Goal: Task Accomplishment & Management: Use online tool/utility

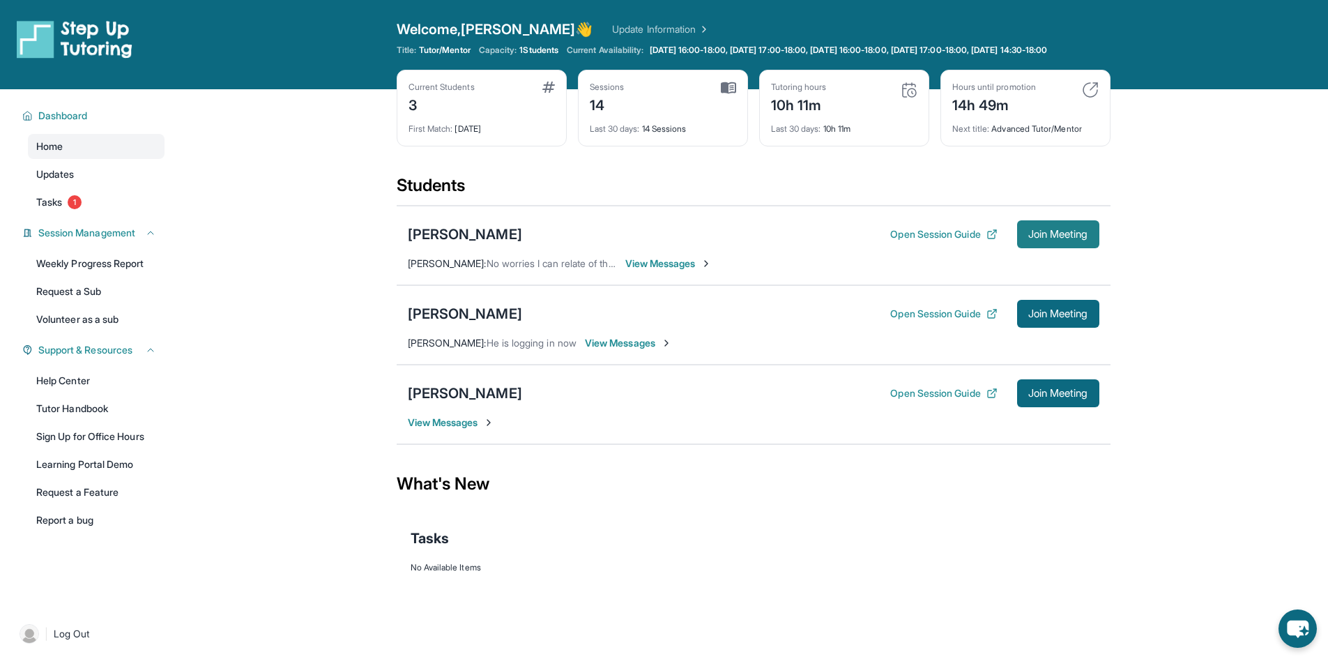
click at [1070, 248] on button "Join Meeting" at bounding box center [1058, 234] width 82 height 28
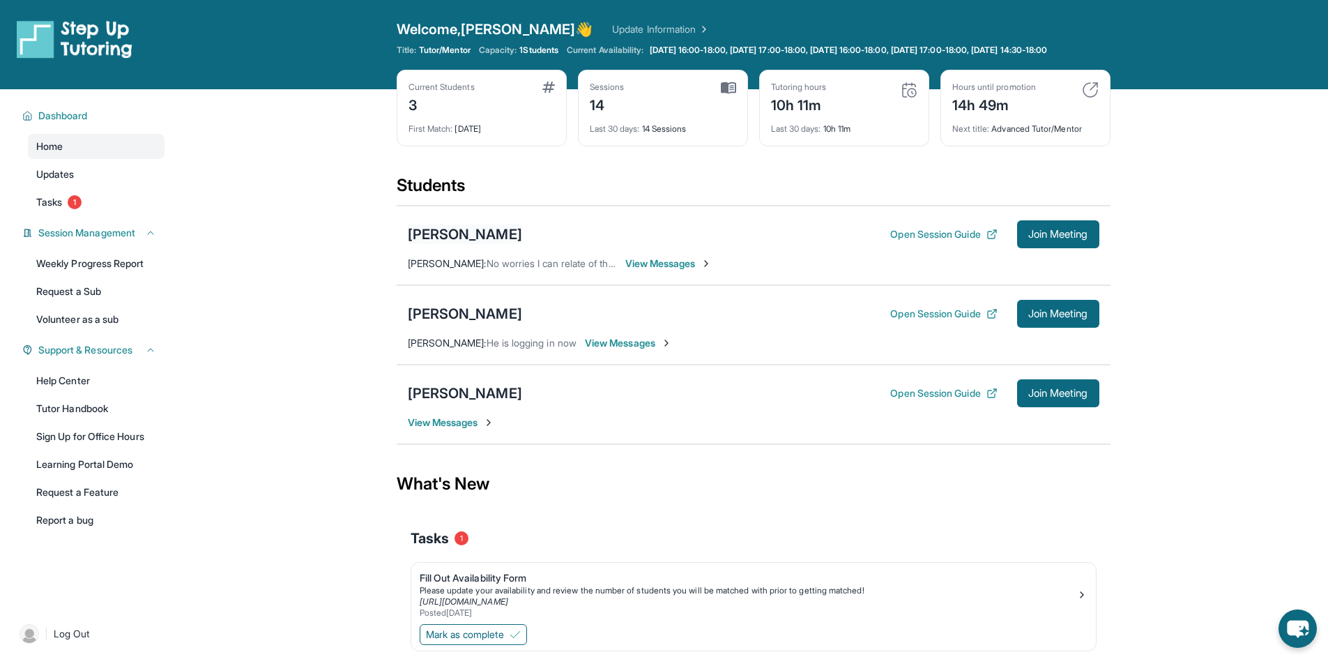
click at [467, 241] on div "[PERSON_NAME]" at bounding box center [465, 235] width 114 height 20
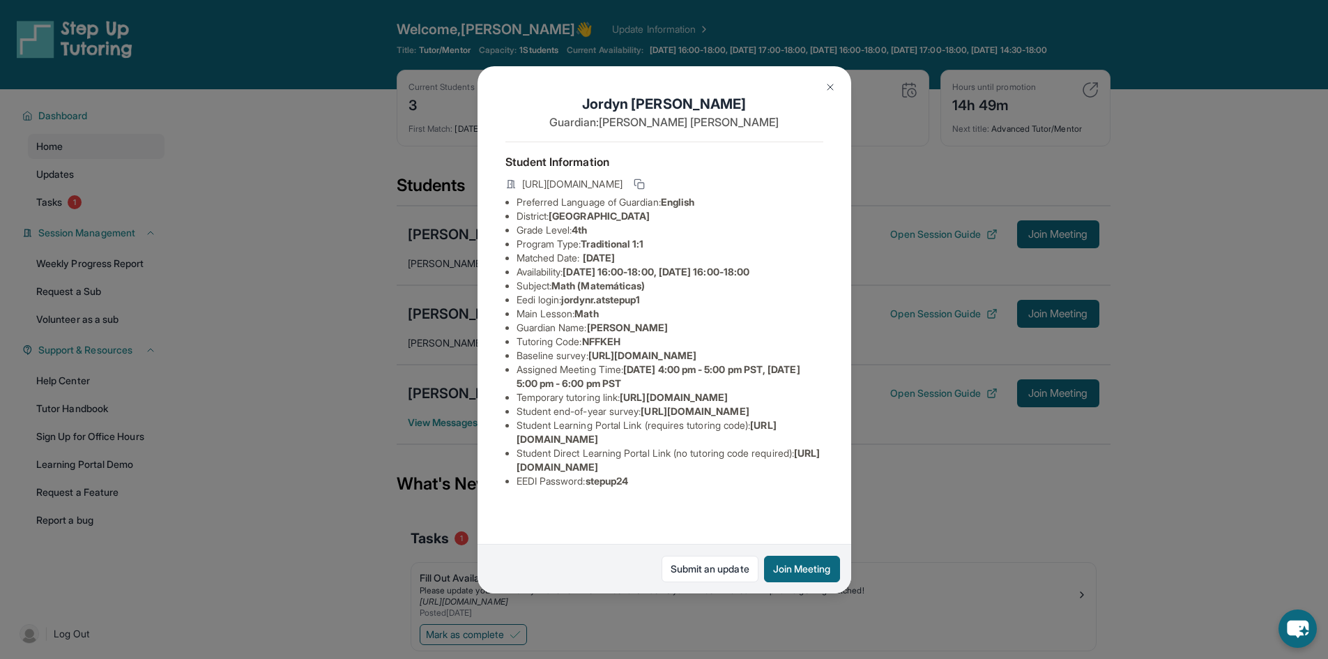
scroll to position [109, 0]
click at [582, 294] on span "jordynr.atstepup1" at bounding box center [600, 300] width 79 height 12
drag, startPoint x: 582, startPoint y: 202, endPoint x: 627, endPoint y: 205, distance: 44.7
click at [627, 294] on span "jordynr.atstepup1" at bounding box center [600, 300] width 79 height 12
copy span "jordynr.atstepup1"
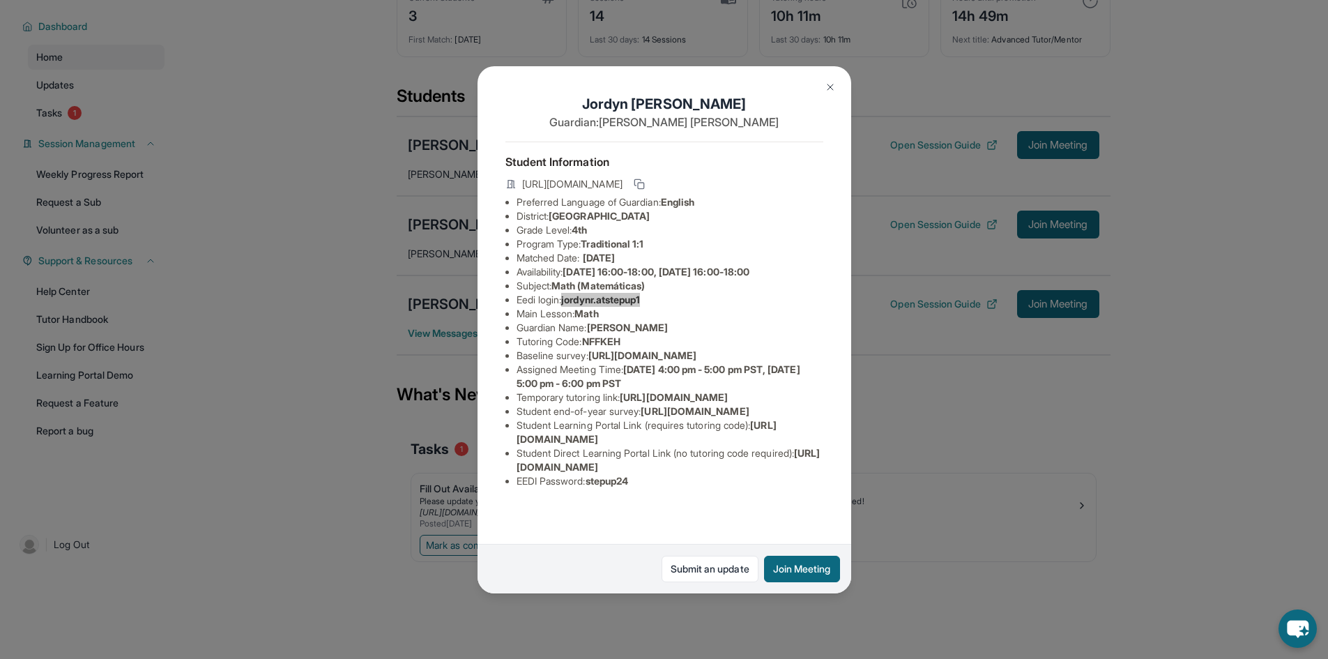
scroll to position [100, 0]
click at [612, 487] on span "stepup24" at bounding box center [607, 481] width 43 height 12
copy span "stepup24"
click at [985, 510] on div "[PERSON_NAME] Guardian: [PERSON_NAME] Student Information [URL][DOMAIN_NAME] Pr…" at bounding box center [664, 329] width 1328 height 659
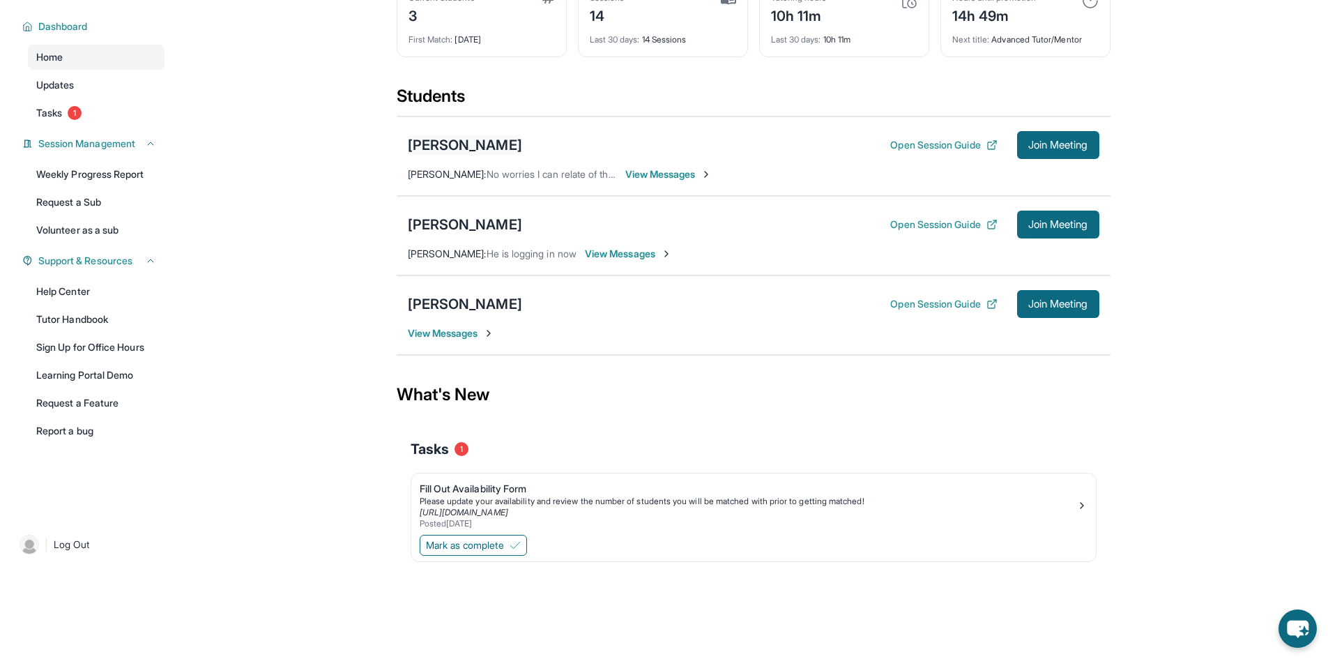
click at [473, 148] on div "[PERSON_NAME]" at bounding box center [465, 145] width 114 height 20
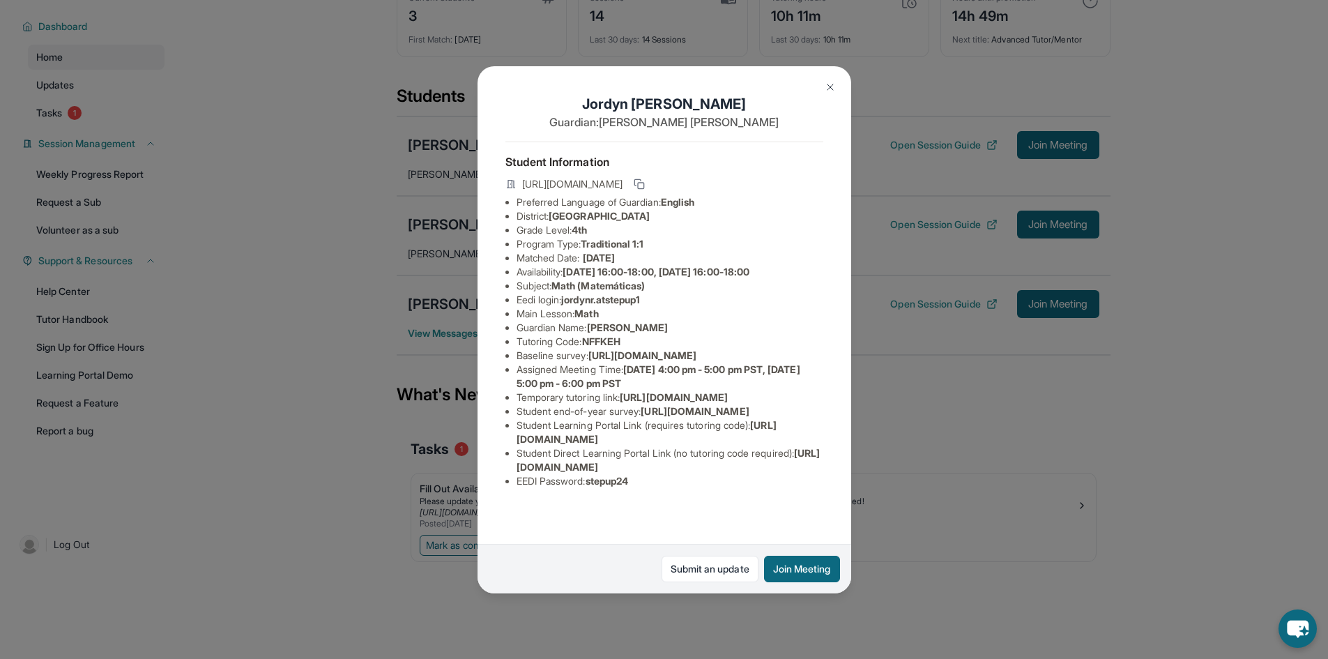
click at [582, 305] on span "jordynr.atstepup1" at bounding box center [600, 300] width 79 height 12
drag, startPoint x: 582, startPoint y: 306, endPoint x: 639, endPoint y: 310, distance: 57.3
click at [639, 305] on span "jordynr.atstepup1" at bounding box center [600, 300] width 79 height 12
copy span "jordynr.atstepup1"
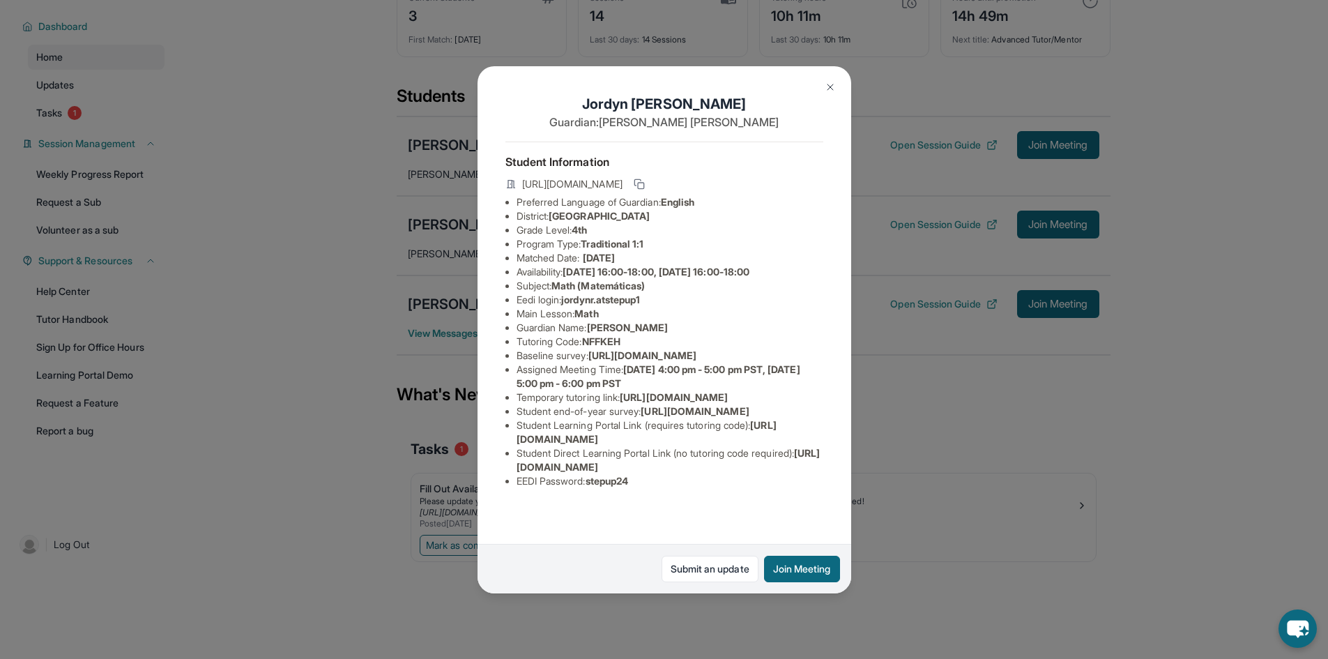
click at [616, 487] on span "stepup24" at bounding box center [607, 481] width 43 height 12
copy span "stepup24"
click at [831, 88] on img at bounding box center [830, 87] width 11 height 11
